Goal: Task Accomplishment & Management: Use online tool/utility

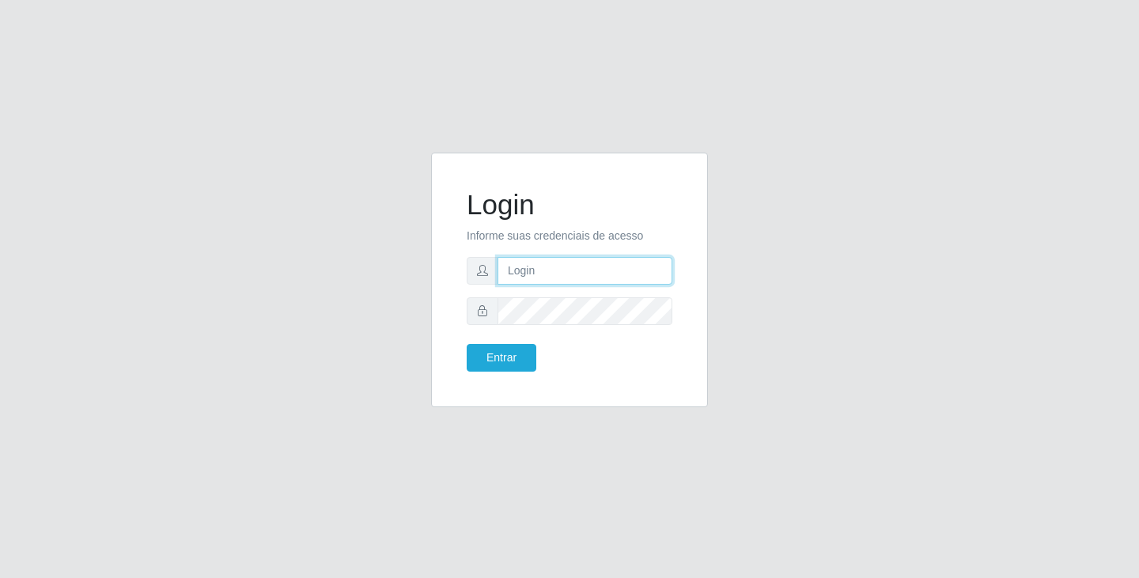
click at [533, 265] on input "text" at bounding box center [584, 271] width 175 height 28
type input "[EMAIL_ADDRESS][DOMAIN_NAME]"
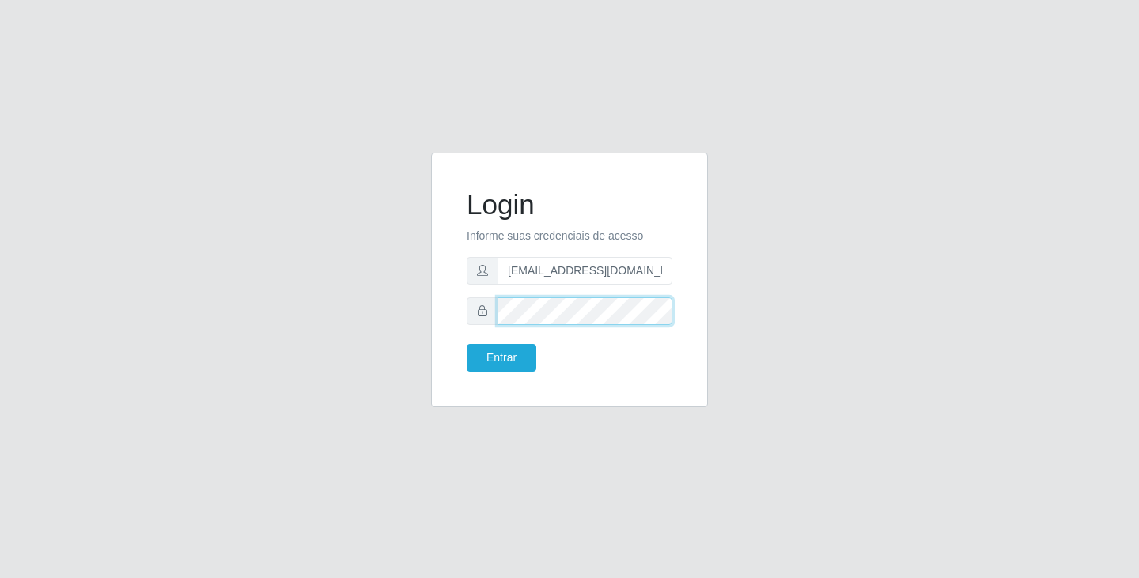
click at [467, 344] on button "Entrar" at bounding box center [502, 358] width 70 height 28
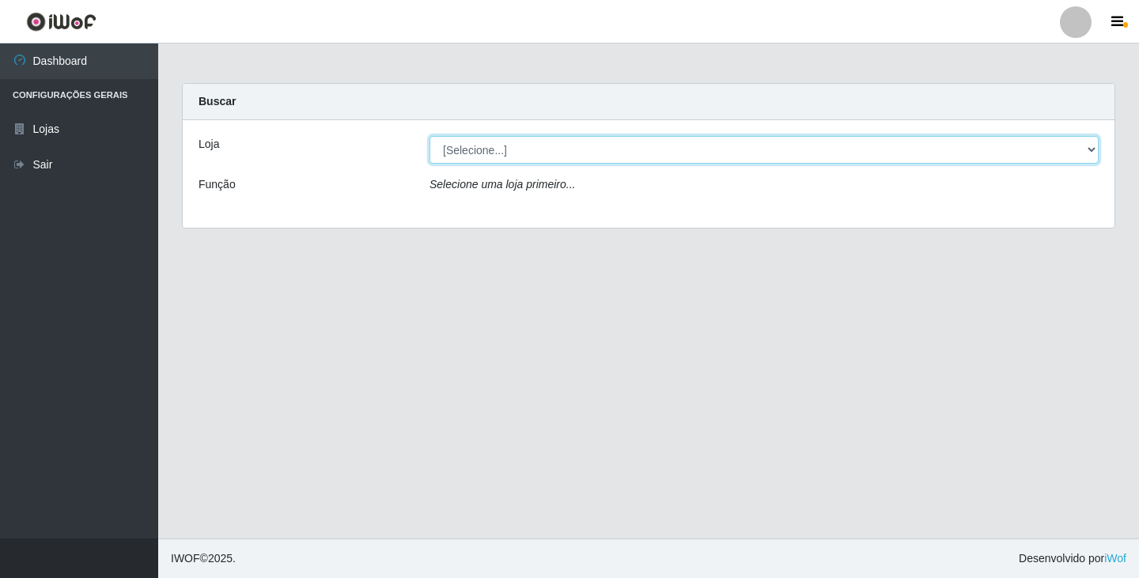
click at [1068, 137] on select "[Selecione...] SuperFácil Atacado - [GEOGRAPHIC_DATA]" at bounding box center [763, 150] width 669 height 28
select select "503"
click at [429, 136] on select "[Selecione...] SuperFácil Atacado - [GEOGRAPHIC_DATA]" at bounding box center [763, 150] width 669 height 28
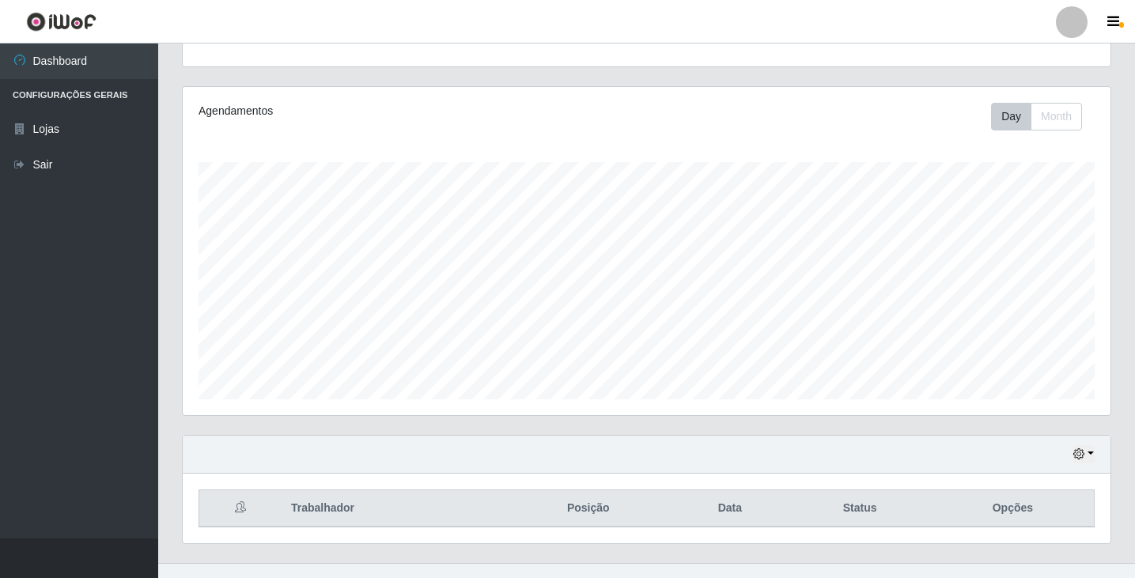
scroll to position [191, 0]
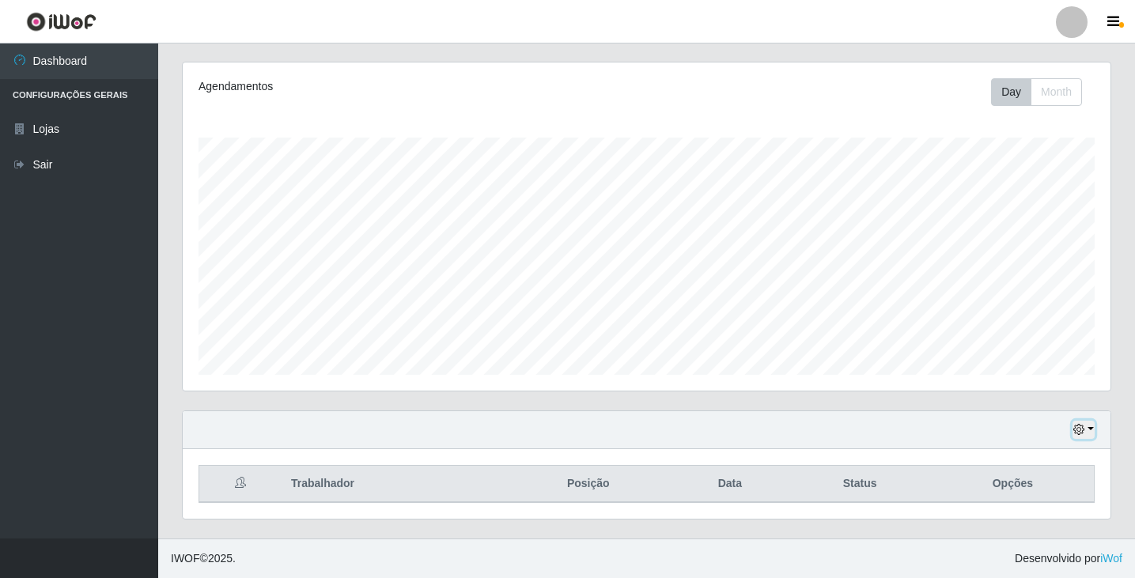
click at [1088, 426] on button "button" at bounding box center [1083, 430] width 22 height 18
click at [990, 370] on button "1 Semana" at bounding box center [1031, 370] width 125 height 33
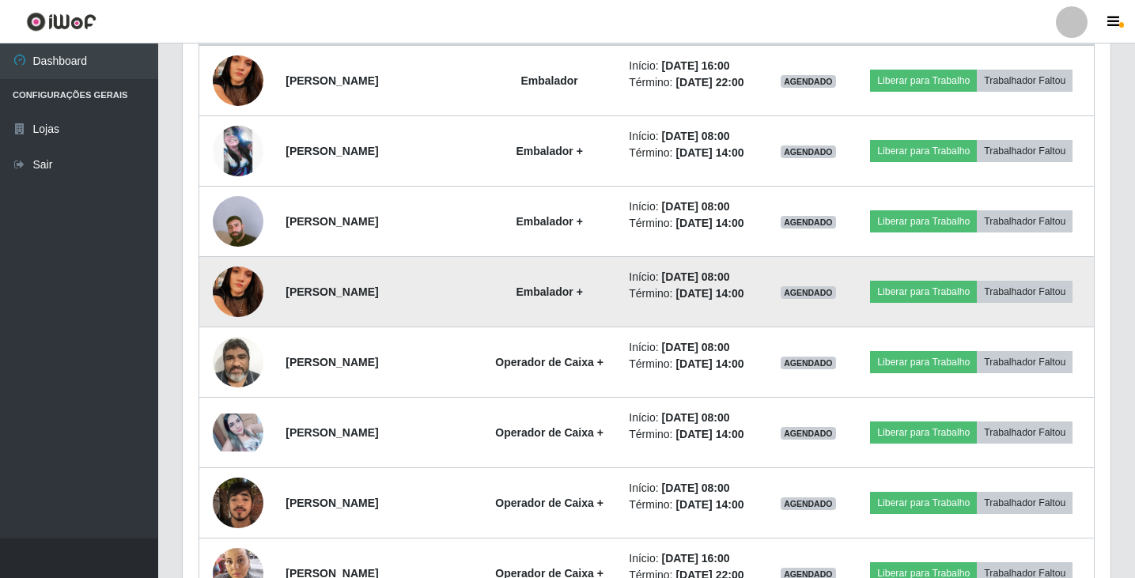
scroll to position [665, 0]
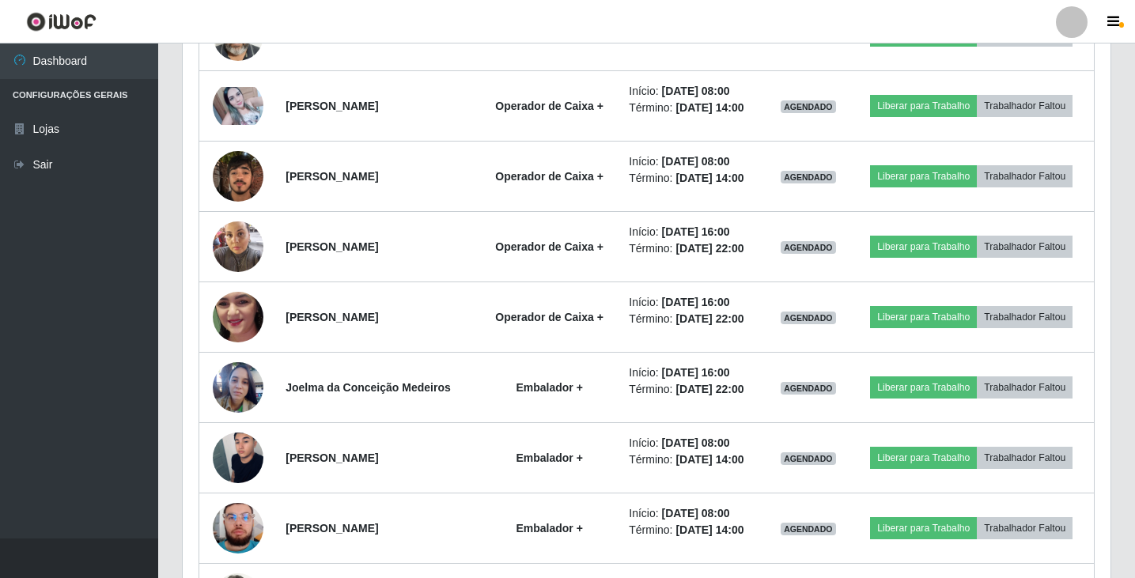
scroll to position [1061, 0]
